Goal: Information Seeking & Learning: Learn about a topic

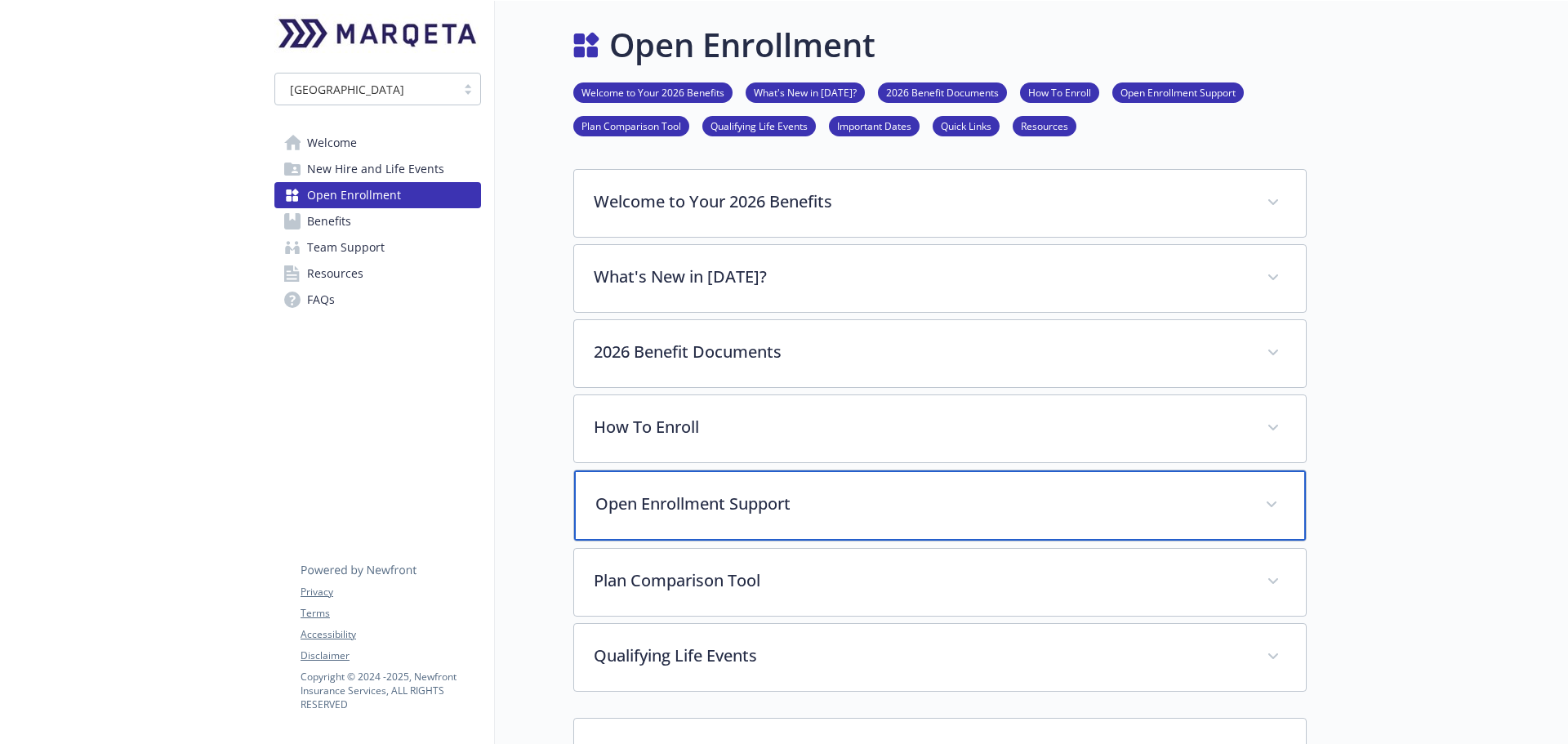
click at [882, 501] on p "Open Enrollment Support" at bounding box center [919, 504] width 650 height 24
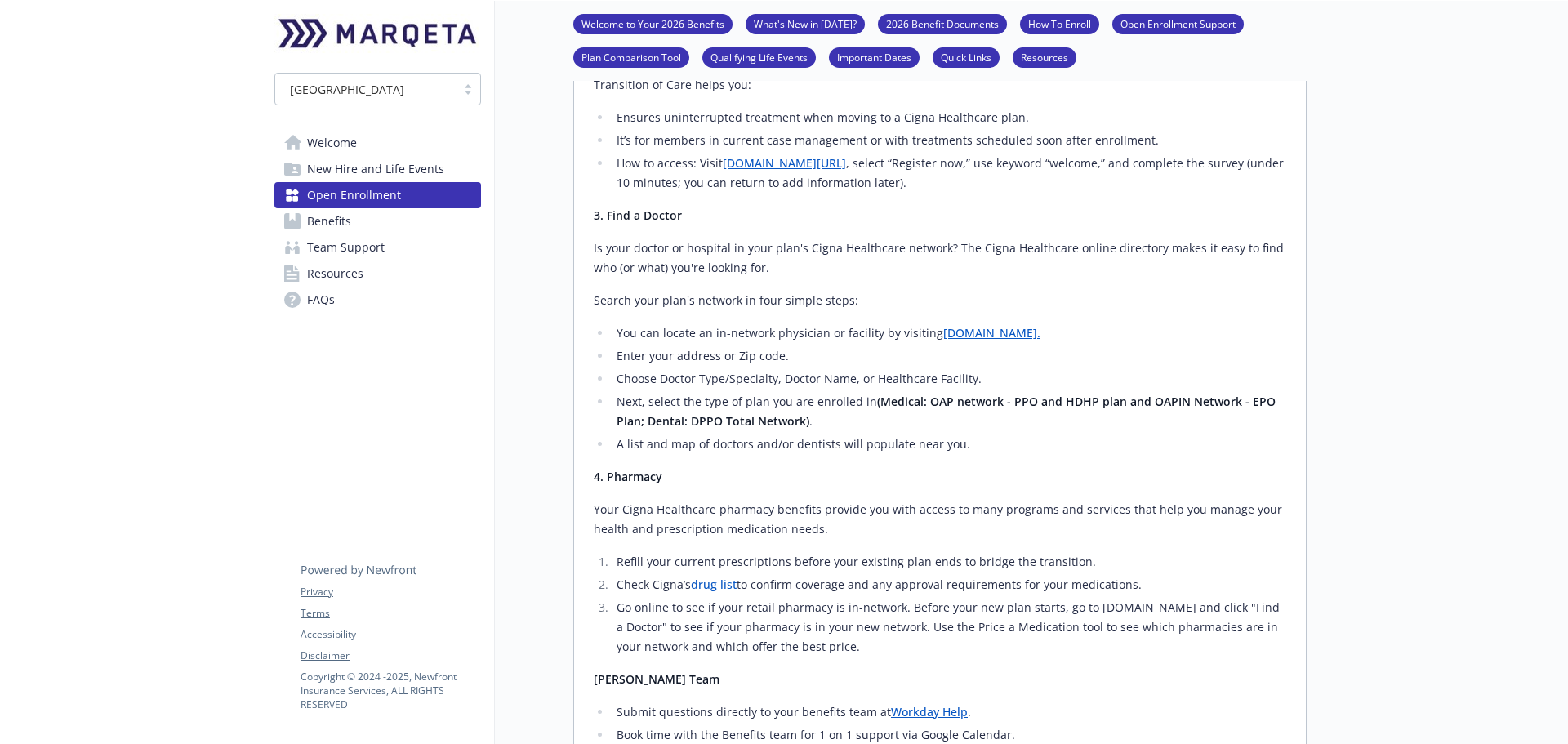
scroll to position [1225, 0]
